Goal: Complete application form

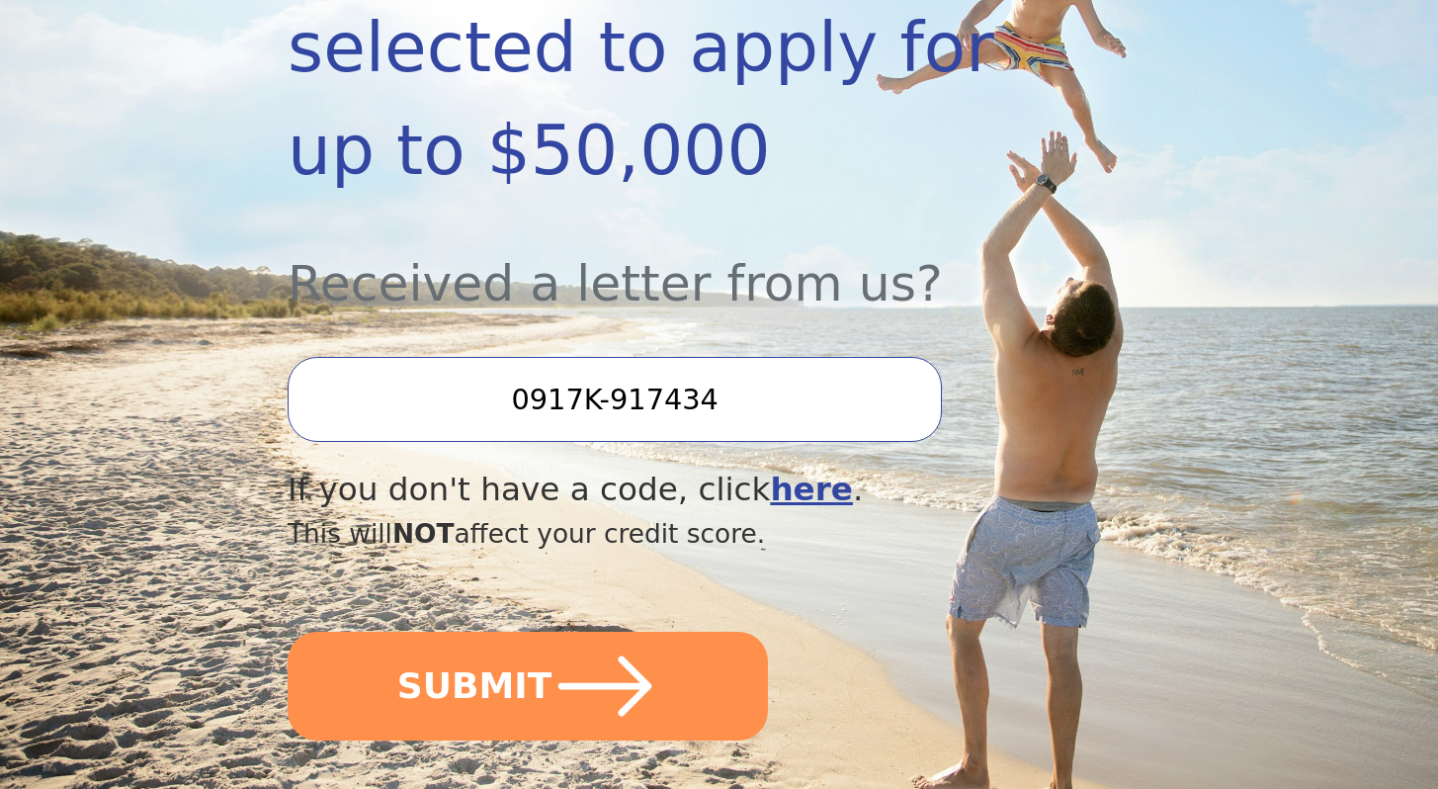
scroll to position [689, 0]
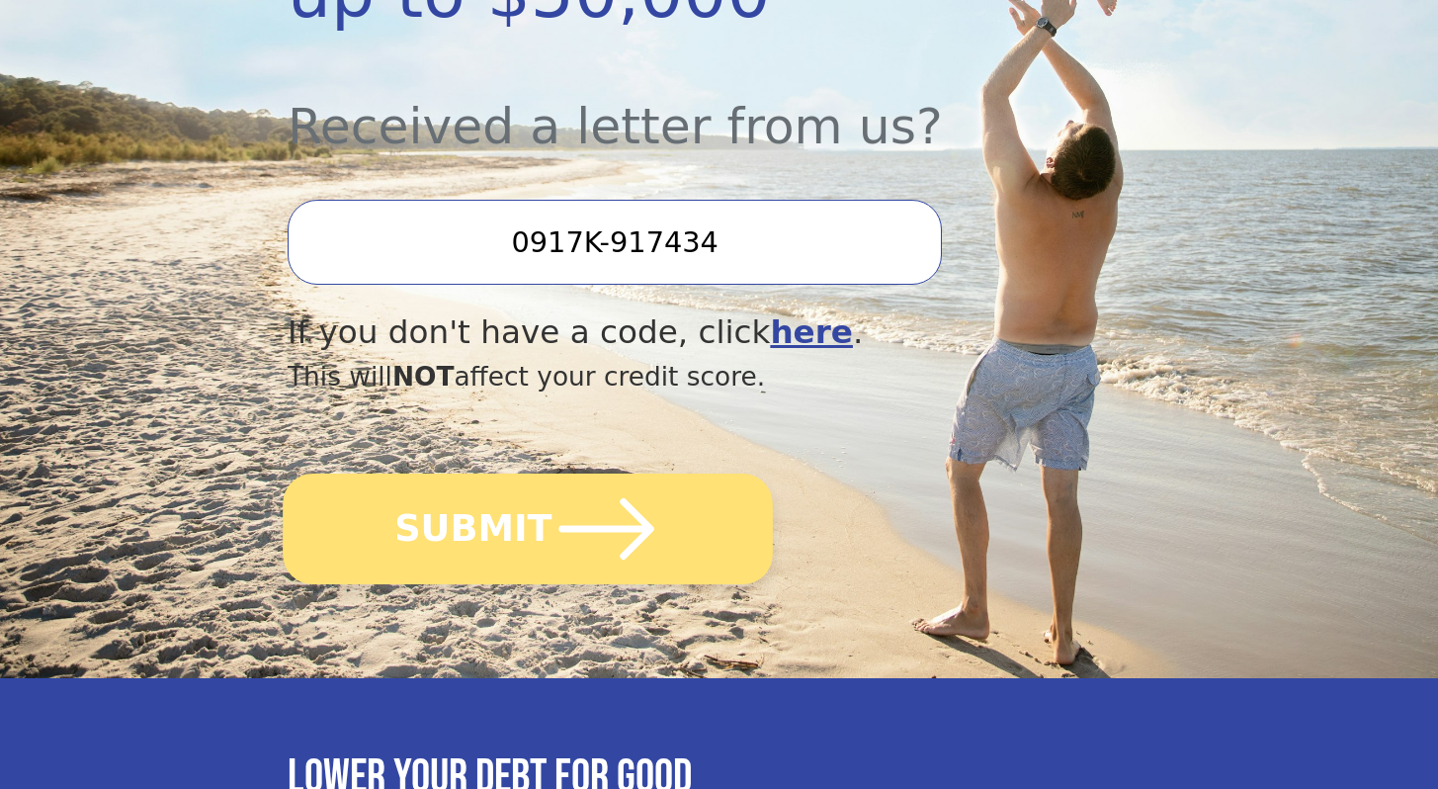
click at [577, 522] on icon "submit" at bounding box center [606, 528] width 109 height 109
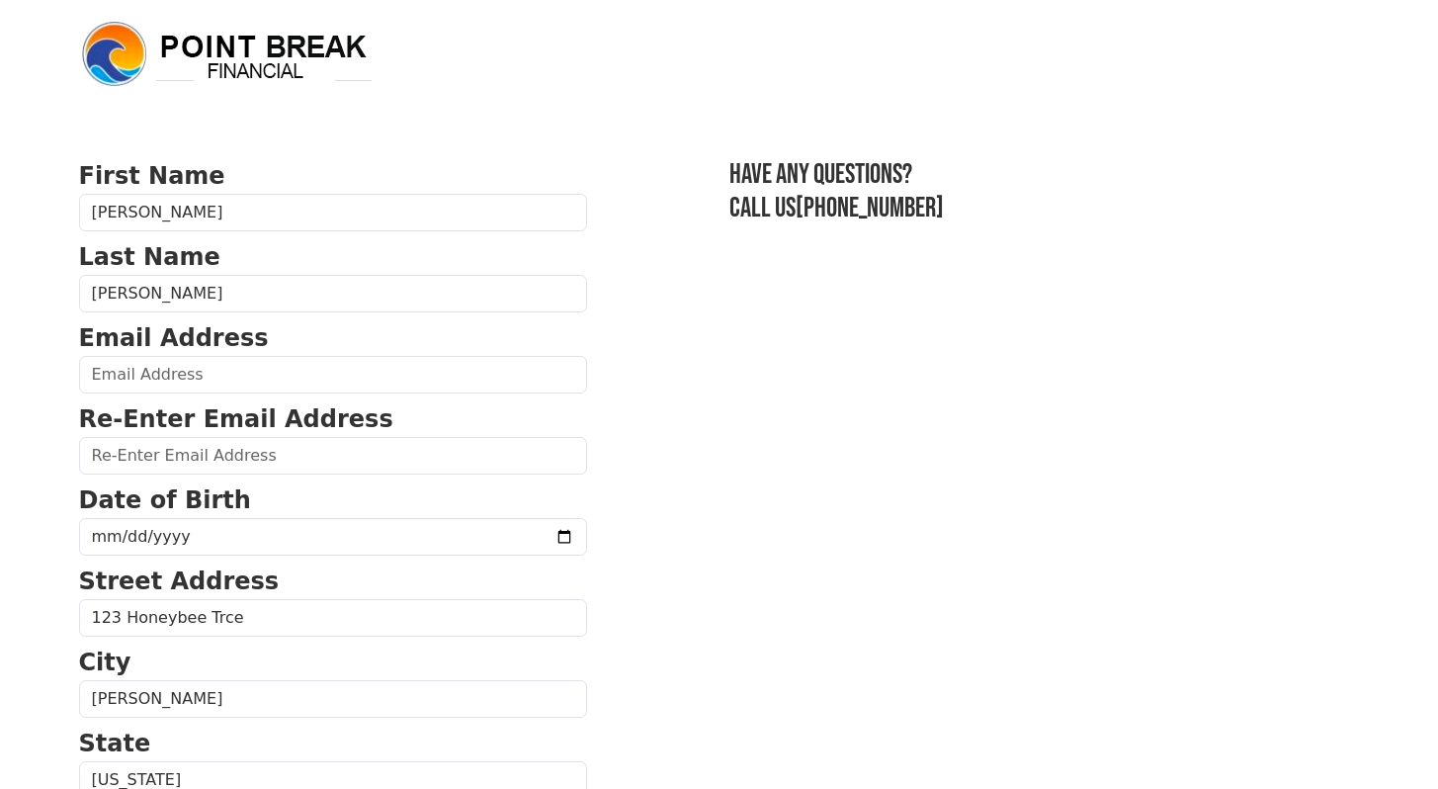
scroll to position [4, 0]
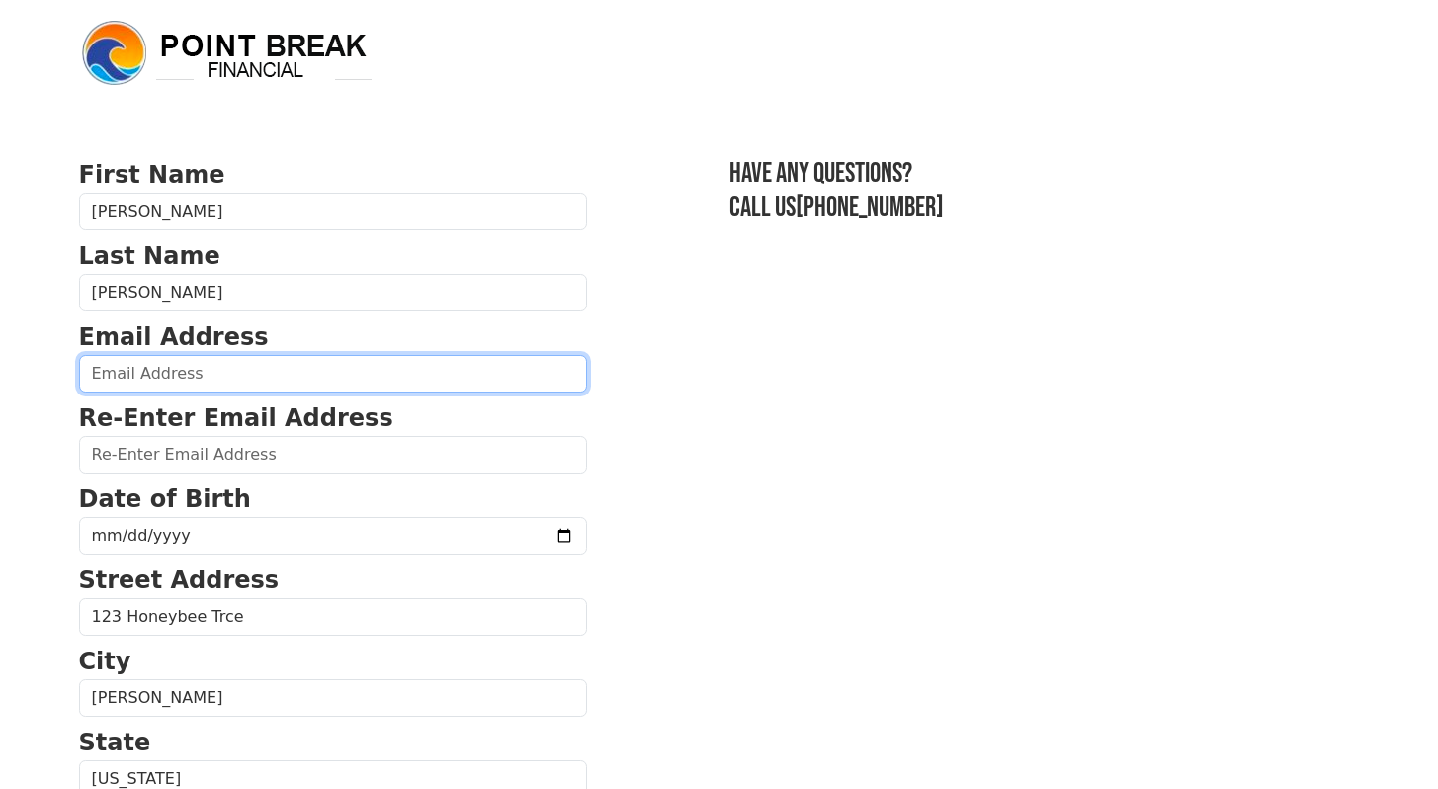
click at [289, 371] on input "email" at bounding box center [333, 374] width 508 height 38
type input "kholton621@gmail.com"
type input "(919) 906-8055"
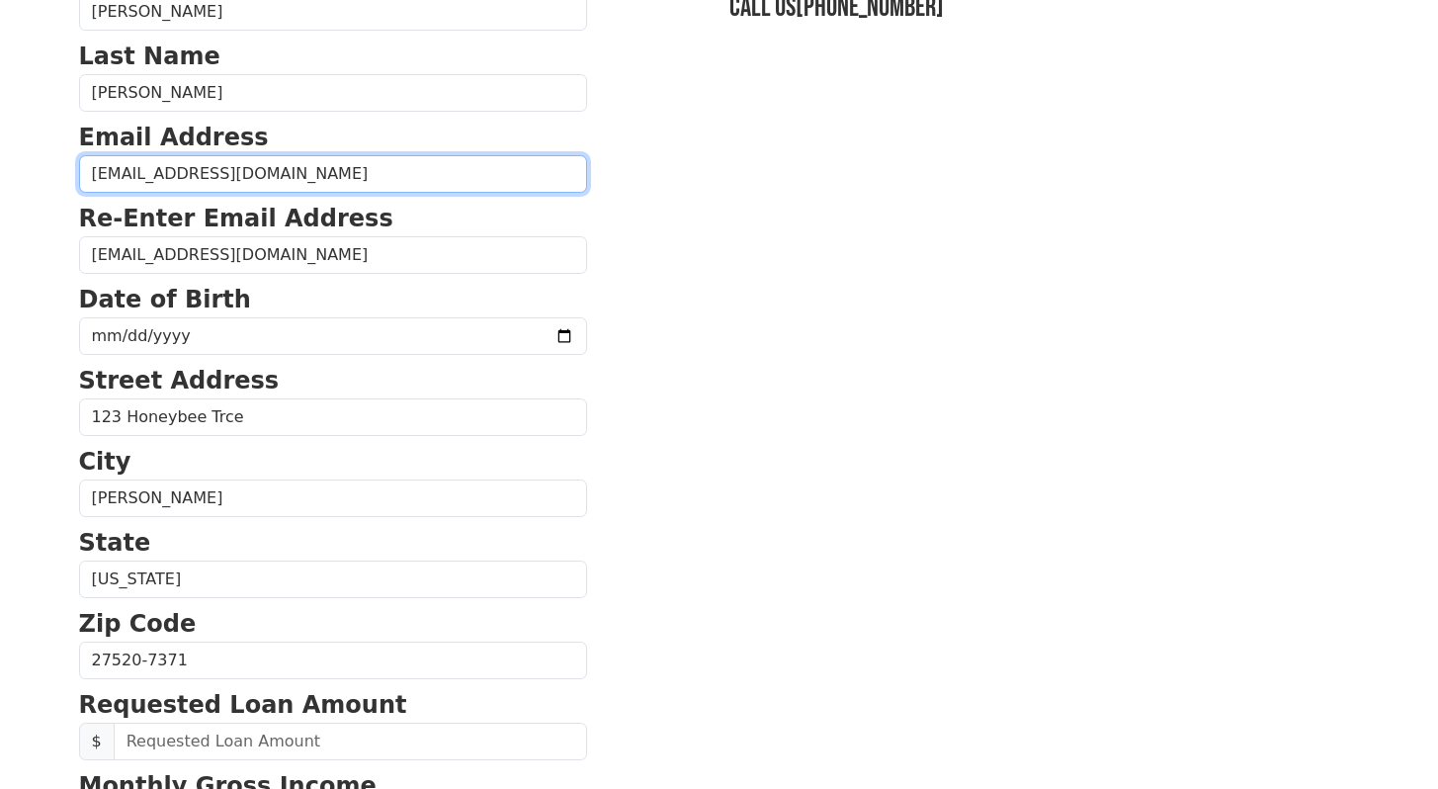
scroll to position [205, 0]
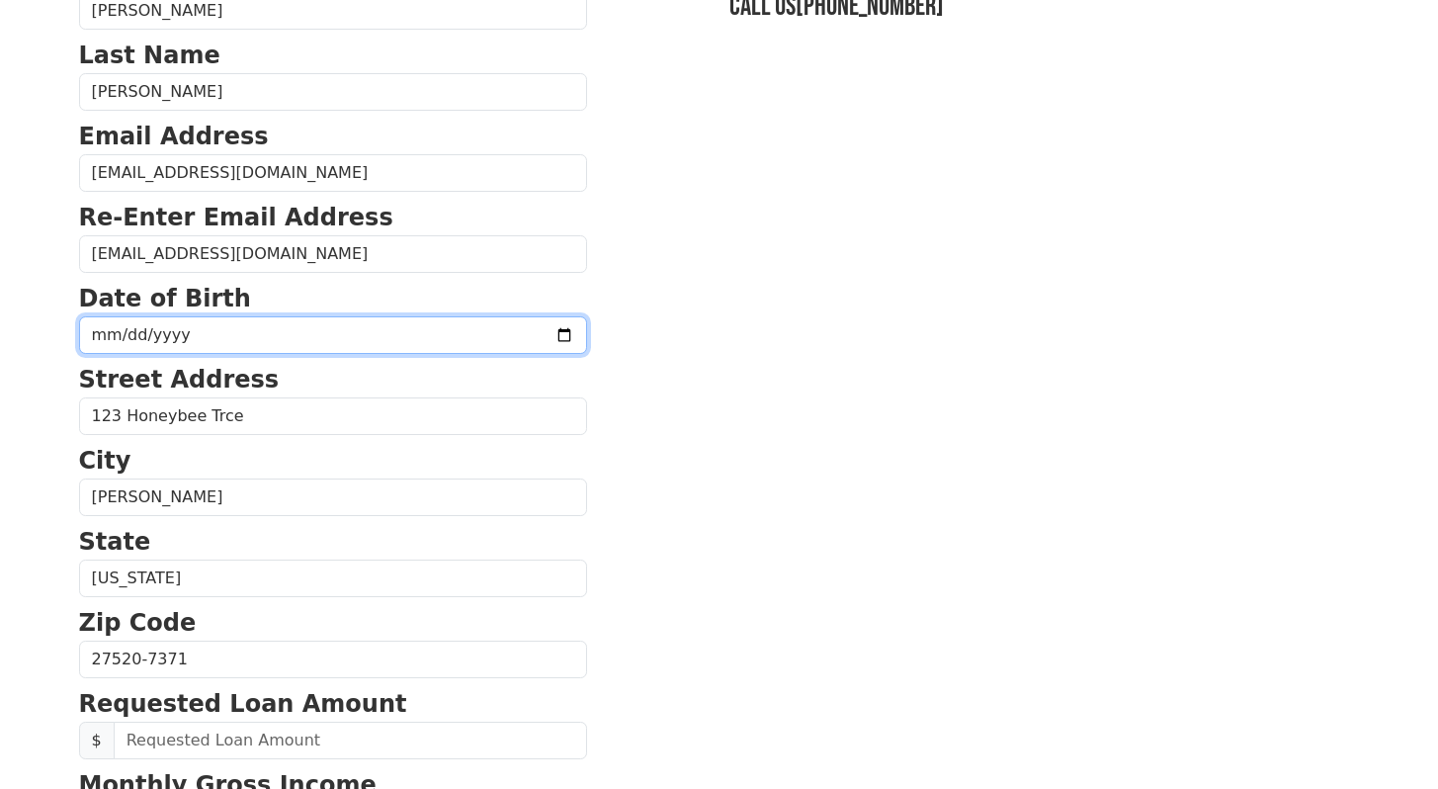
click at [231, 334] on input "date" at bounding box center [333, 335] width 508 height 38
type input "1973-06-21"
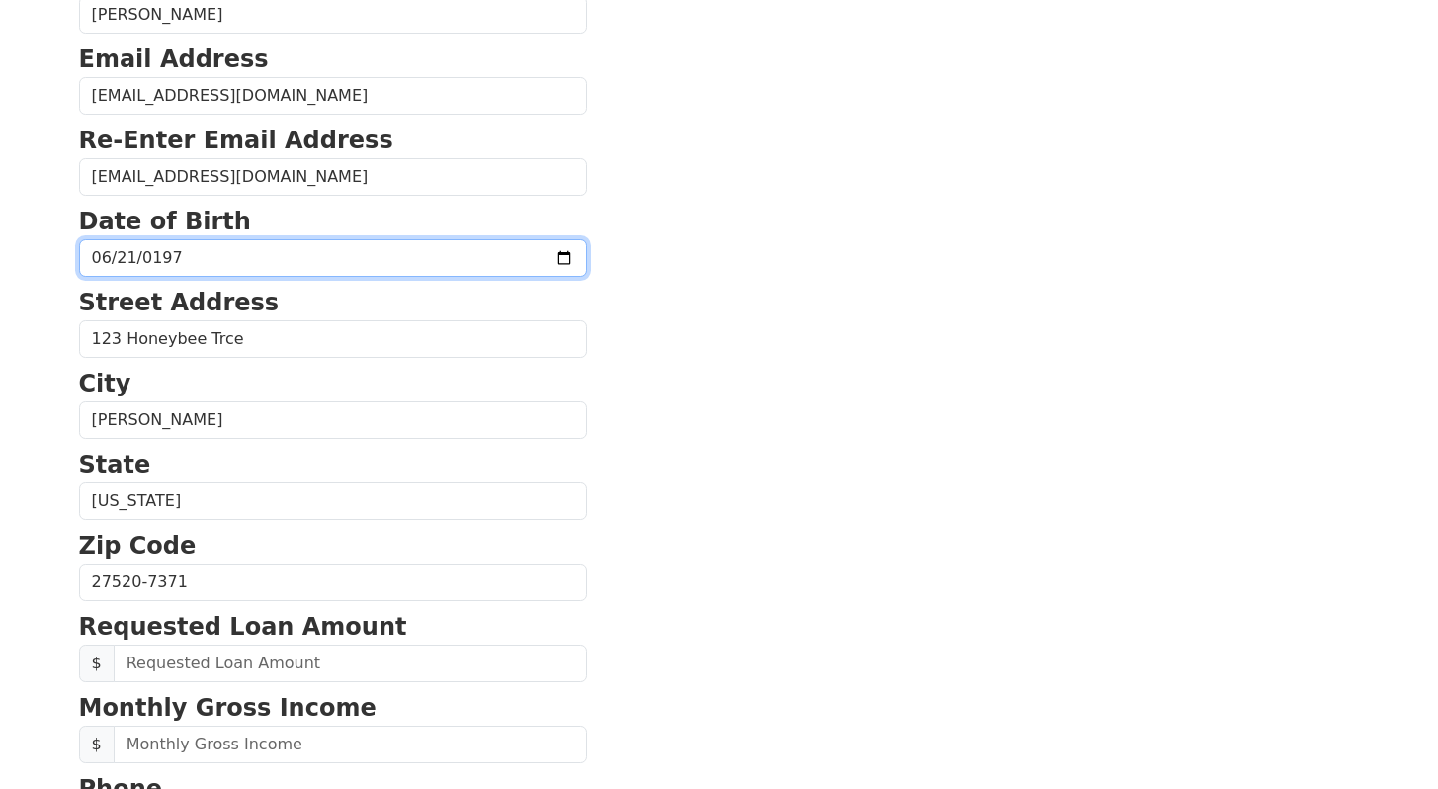
scroll to position [553, 0]
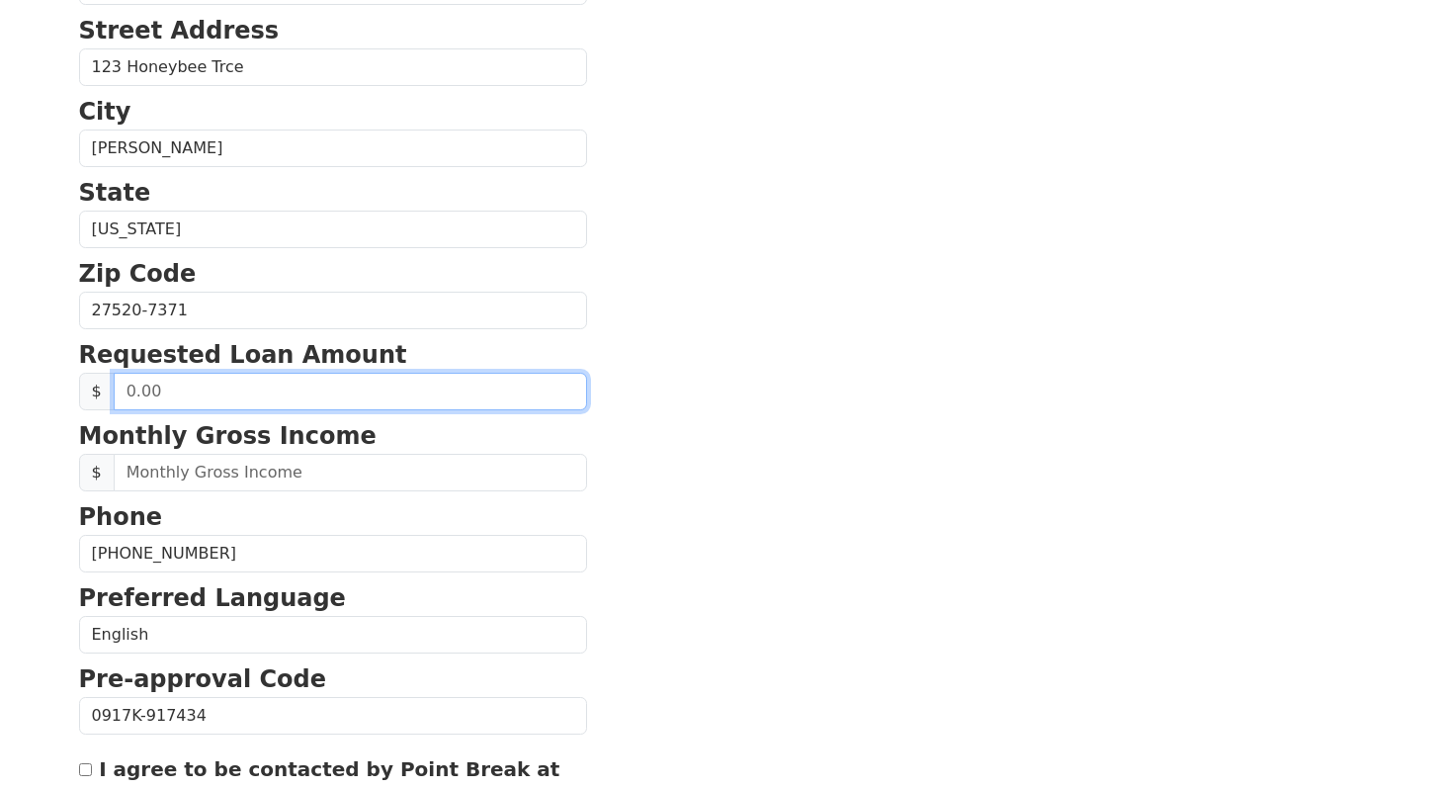
click at [219, 399] on input "text" at bounding box center [350, 392] width 473 height 38
type input "1.00"
type input "15,000.00"
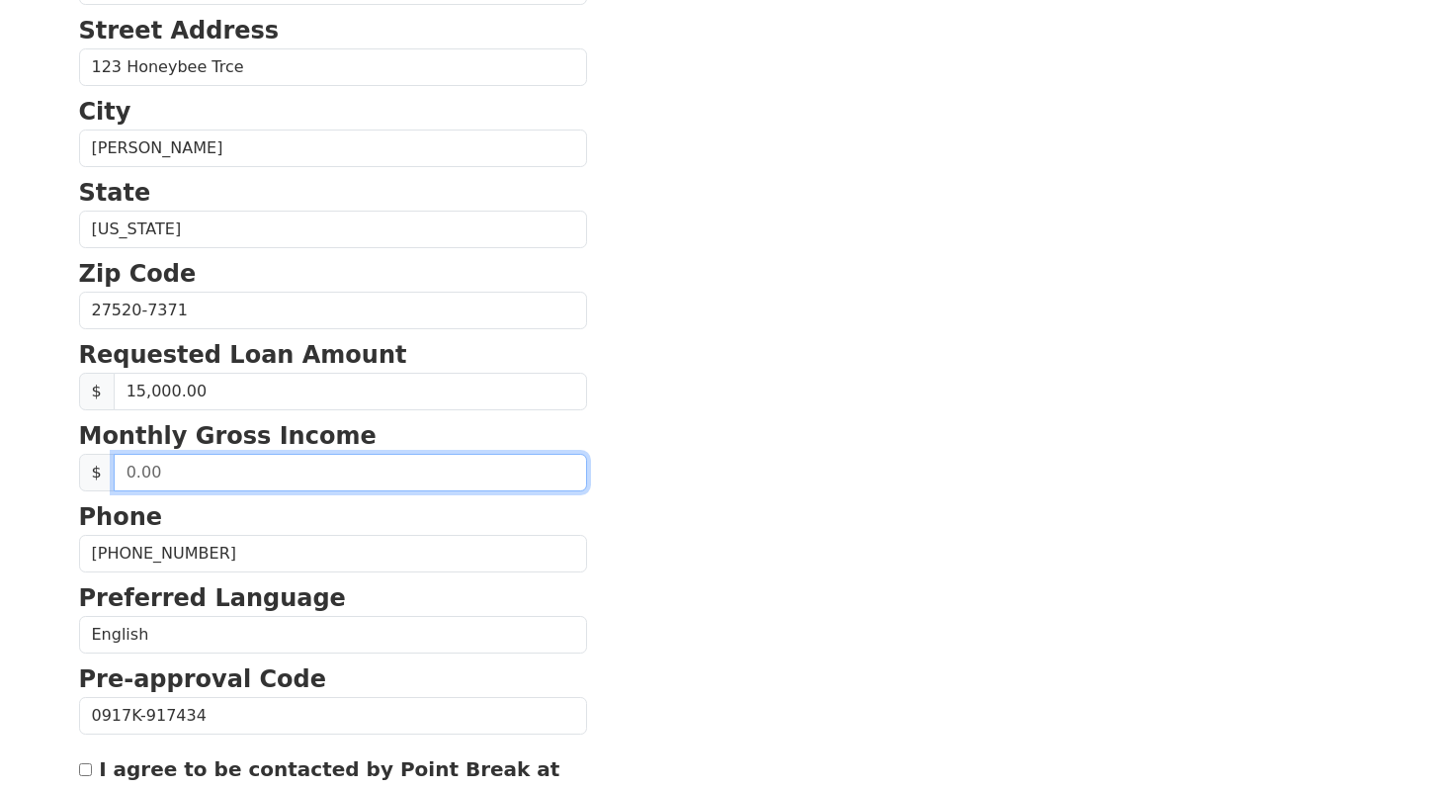
click at [163, 477] on input "text" at bounding box center [350, 473] width 473 height 38
type input "4.00"
type input "9,700.00"
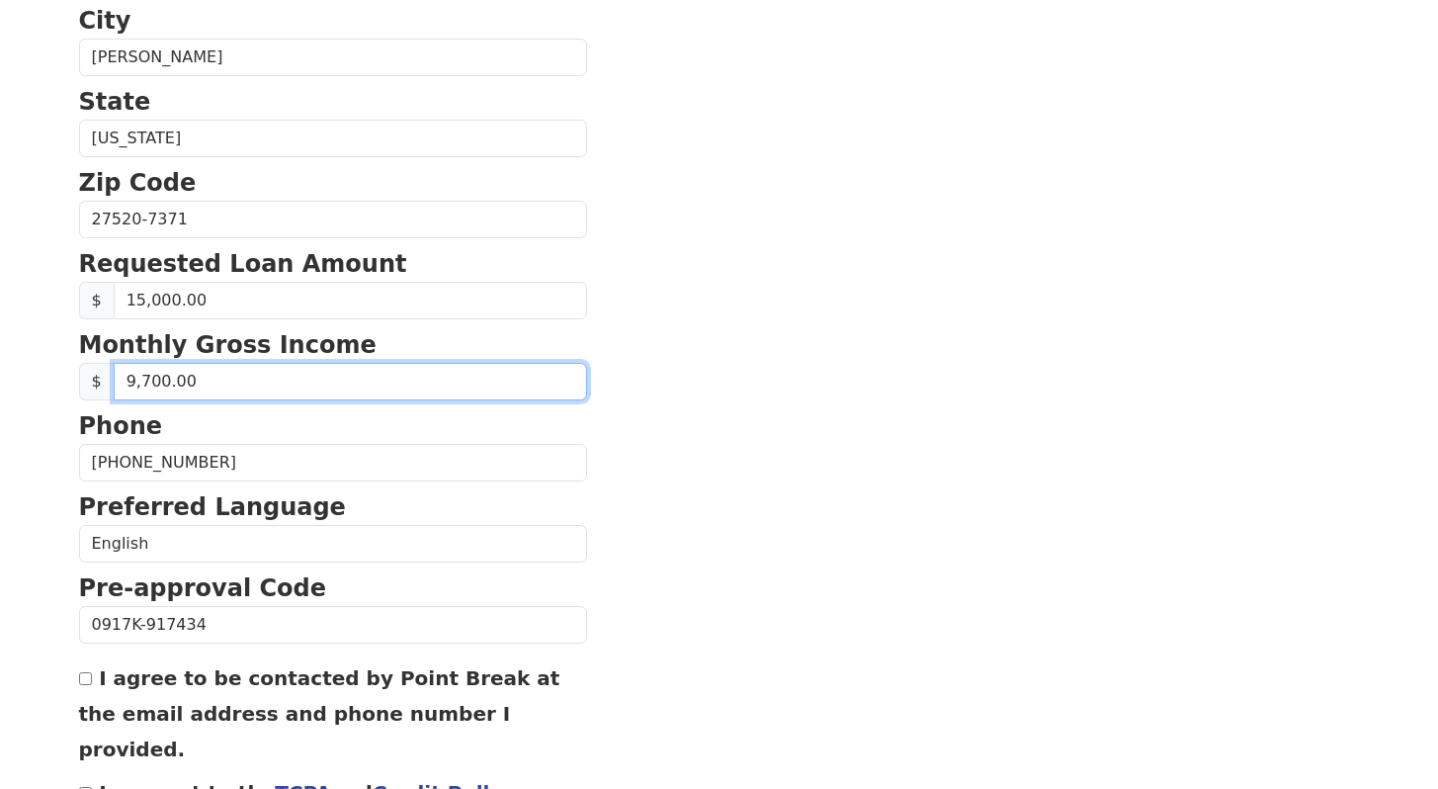
scroll to position [784, 0]
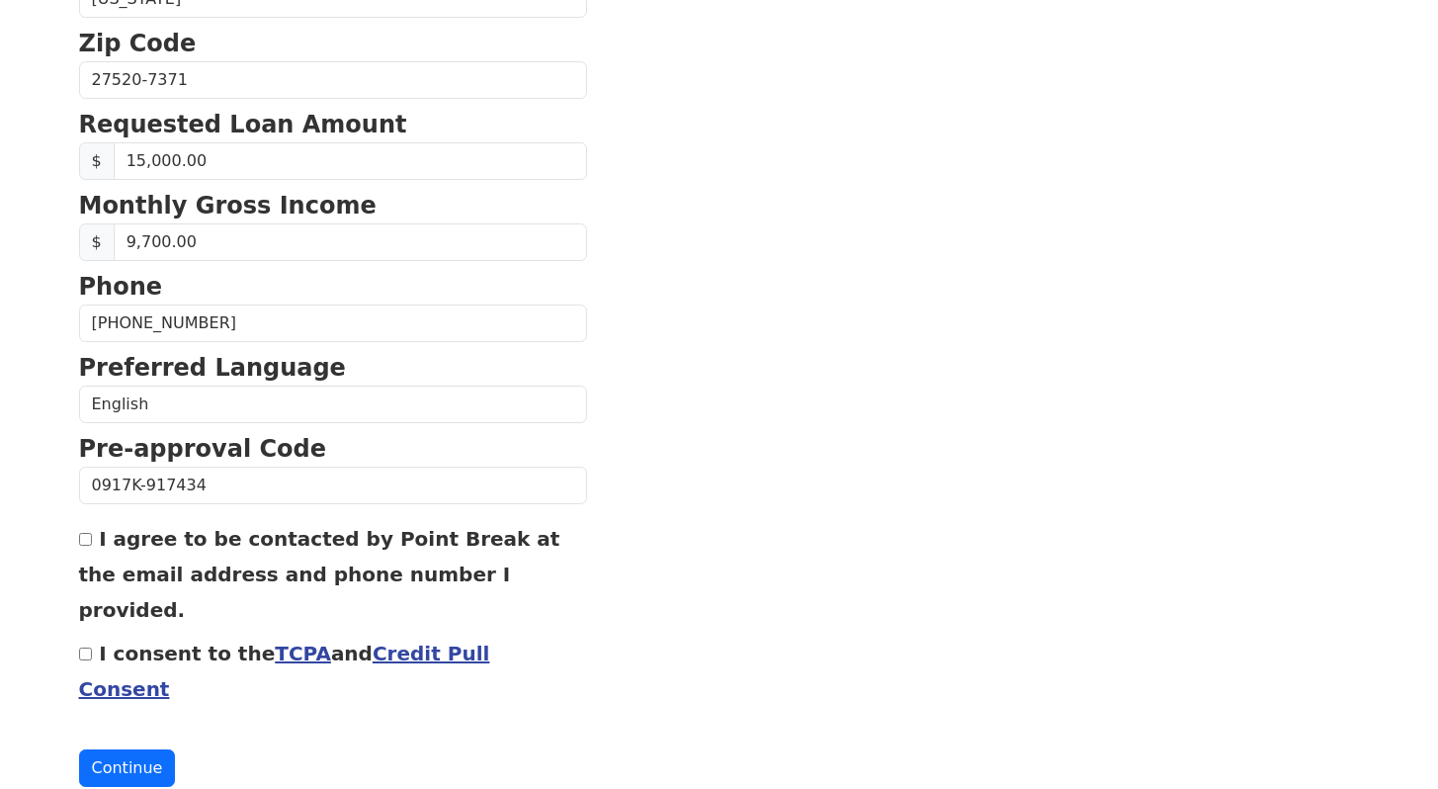
click at [82, 538] on input "I agree to be contacted by Point Break at the email address and phone number I …" at bounding box center [85, 539] width 13 height 13
checkbox input "true"
click at [84, 647] on input "I consent to the TCPA and Credit Pull Consent" at bounding box center [85, 653] width 13 height 13
checkbox input "true"
click at [114, 749] on button "Continue" at bounding box center [127, 768] width 97 height 38
